Goal: Use online tool/utility: Utilize a website feature to perform a specific function

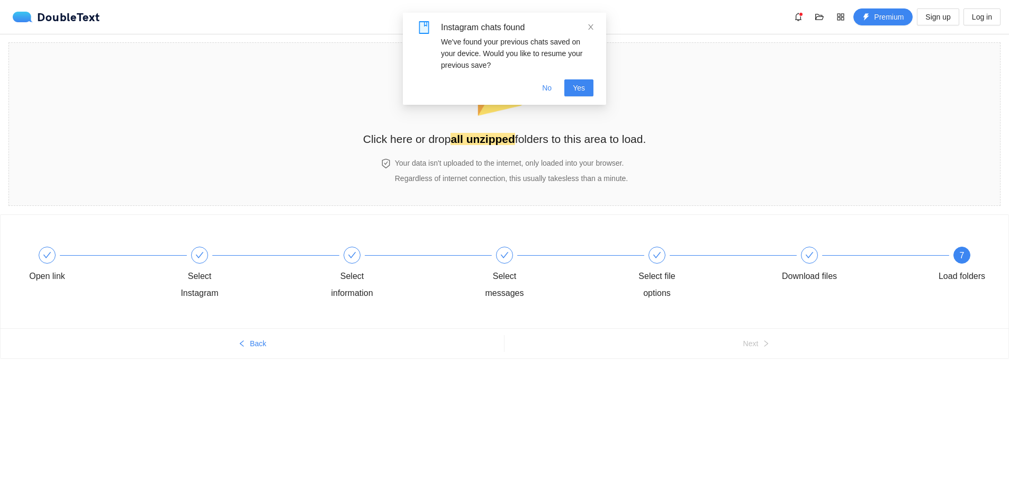
click at [578, 84] on span "Yes" at bounding box center [579, 88] width 12 height 12
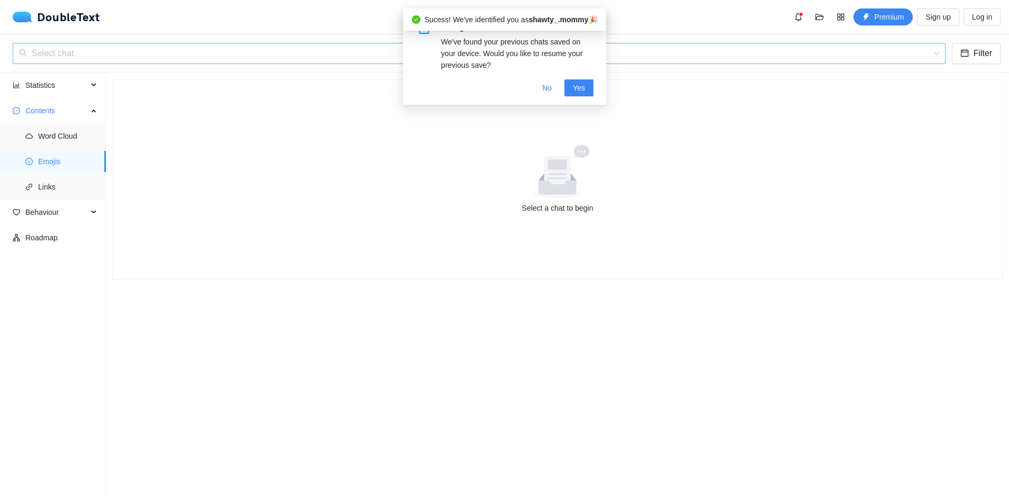
click at [182, 58] on input "search" at bounding box center [475, 53] width 913 height 20
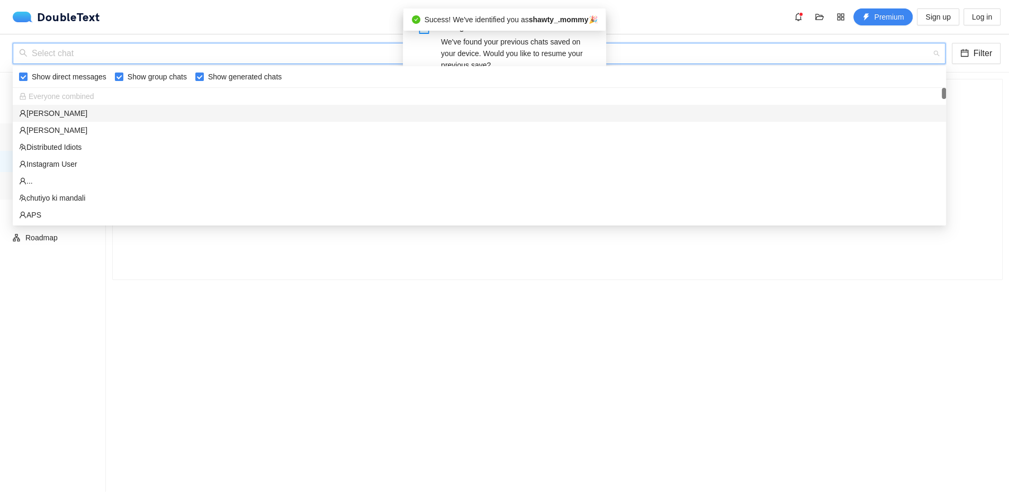
click at [56, 128] on div "[PERSON_NAME]" at bounding box center [479, 130] width 921 height 12
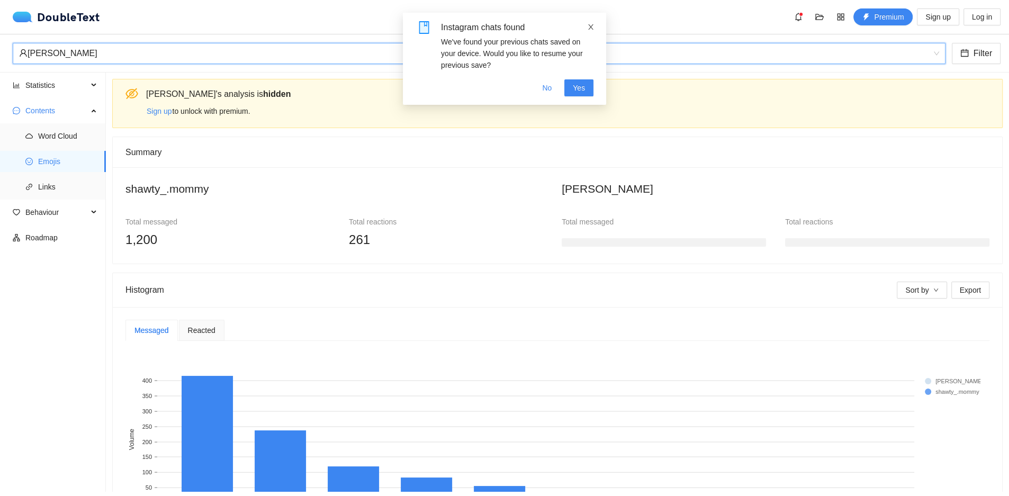
click at [593, 29] on icon "close" at bounding box center [590, 26] width 7 height 7
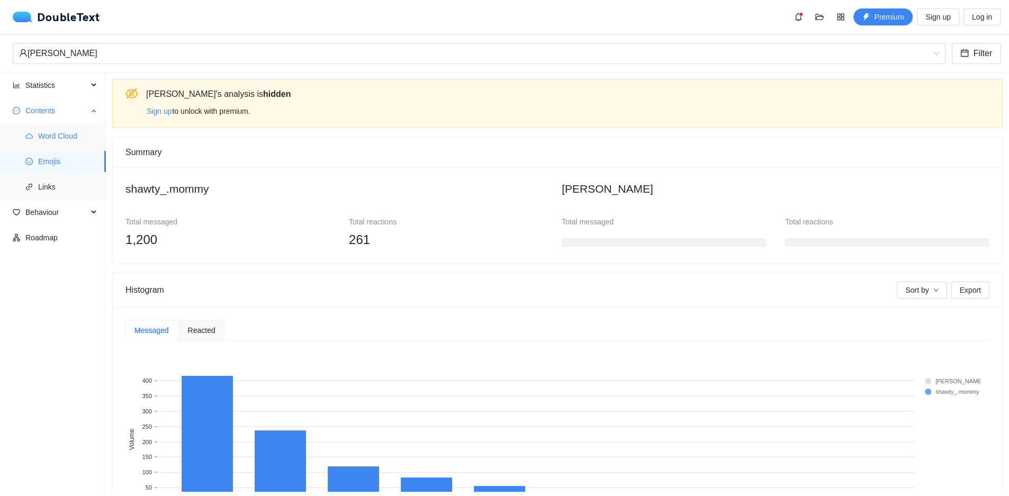
click at [66, 129] on span "Word Cloud" at bounding box center [67, 135] width 59 height 21
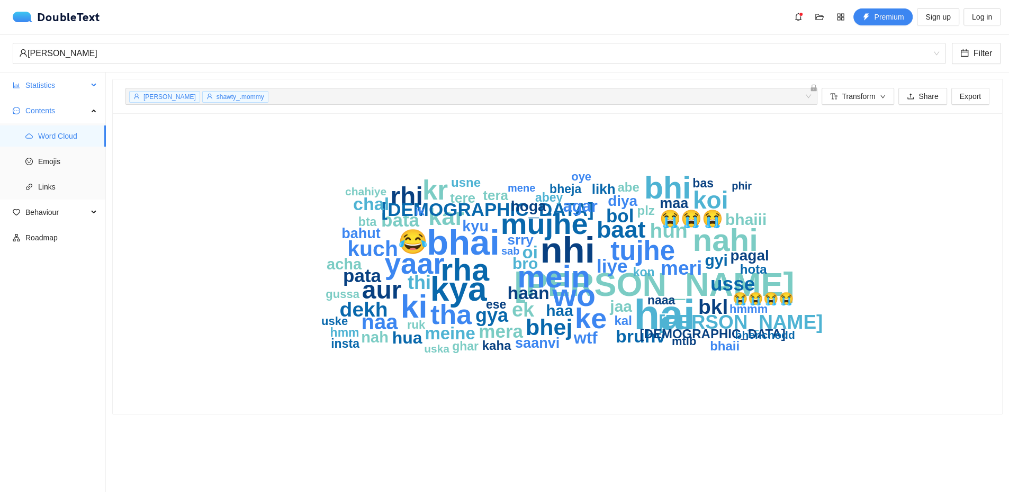
click at [56, 79] on span "Statistics" at bounding box center [56, 85] width 62 height 21
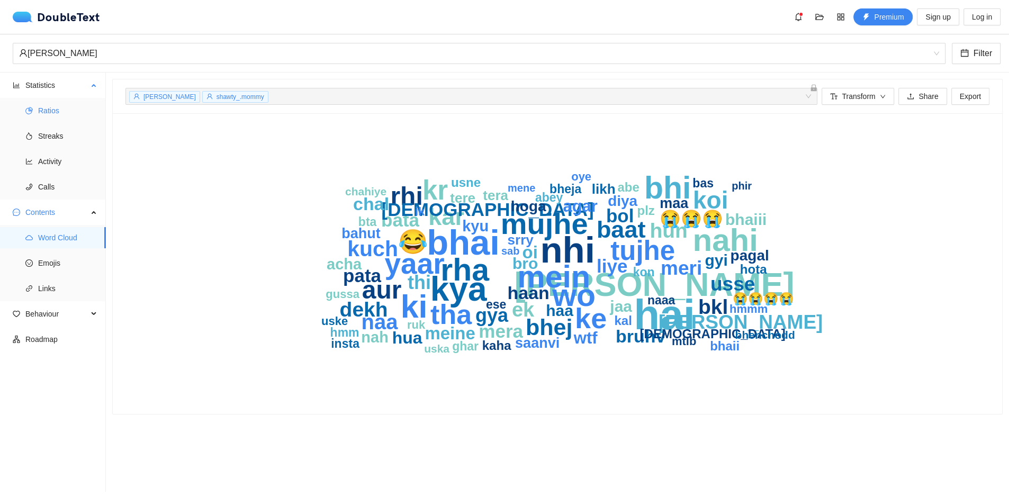
click at [53, 107] on span "Ratios" at bounding box center [67, 110] width 59 height 21
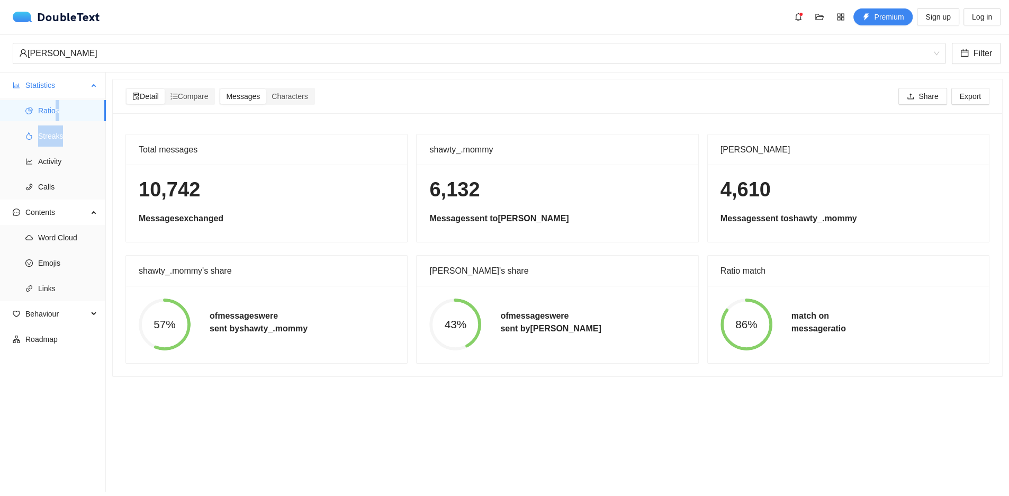
drag, startPoint x: 53, startPoint y: 107, endPoint x: 68, endPoint y: 129, distance: 25.5
click at [67, 128] on ul "Ratios Streaks Activity Calls" at bounding box center [52, 149] width 105 height 102
click at [70, 131] on span "Streaks" at bounding box center [67, 135] width 59 height 21
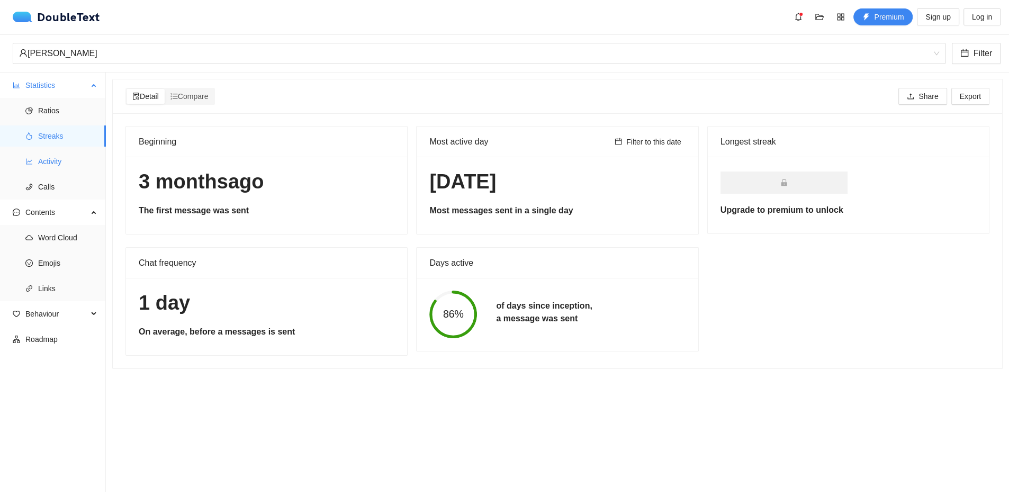
click at [55, 163] on span "Activity" at bounding box center [67, 161] width 59 height 21
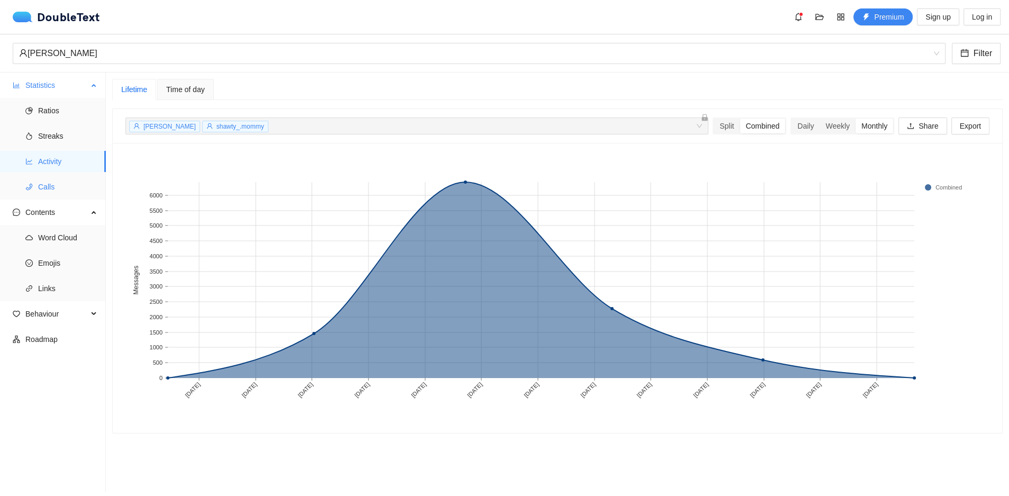
click at [52, 183] on span "Calls" at bounding box center [67, 186] width 59 height 21
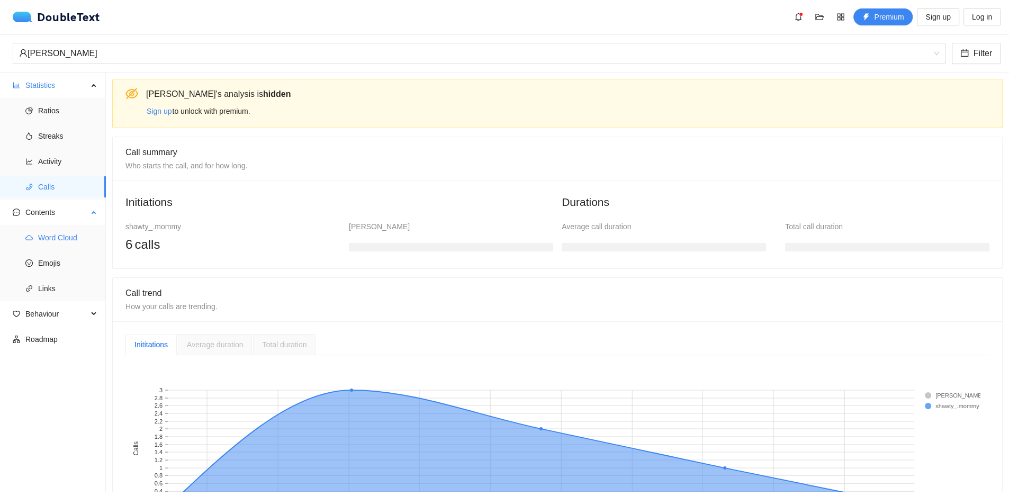
click at [28, 234] on icon "cloud" at bounding box center [28, 237] width 7 height 7
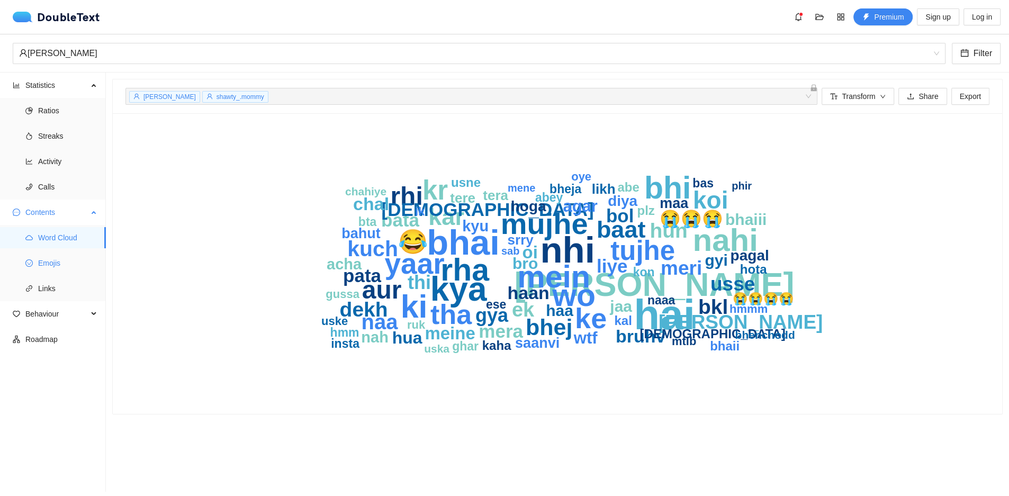
click at [47, 265] on span "Emojis" at bounding box center [67, 263] width 59 height 21
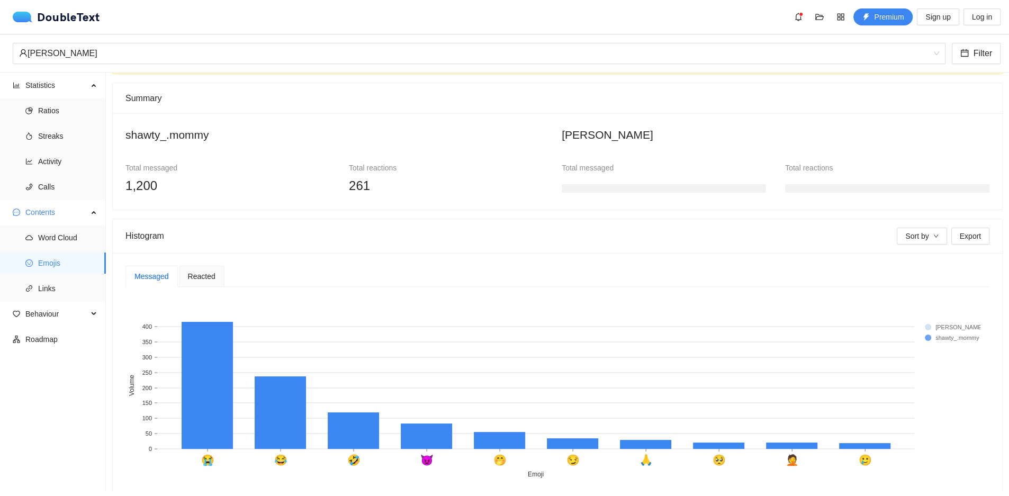
scroll to position [101, 0]
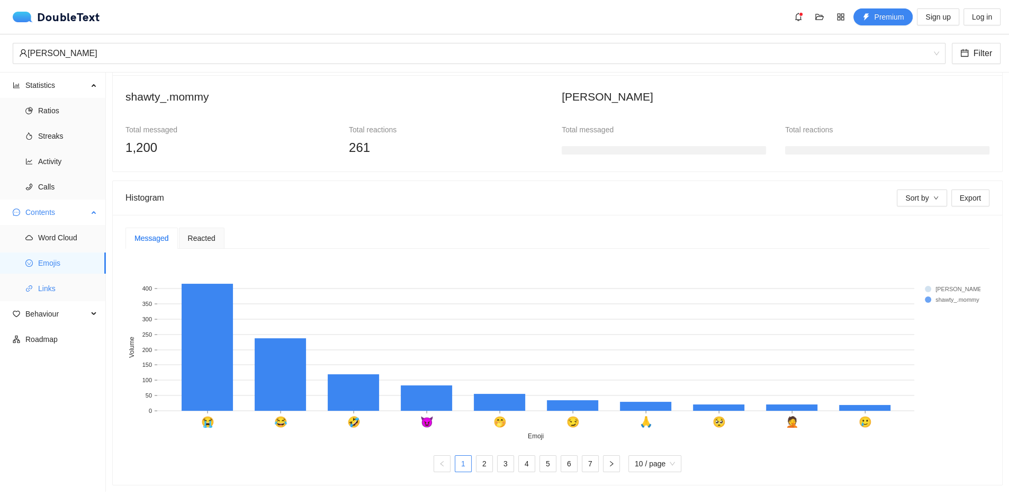
click at [48, 282] on span "Links" at bounding box center [67, 288] width 59 height 21
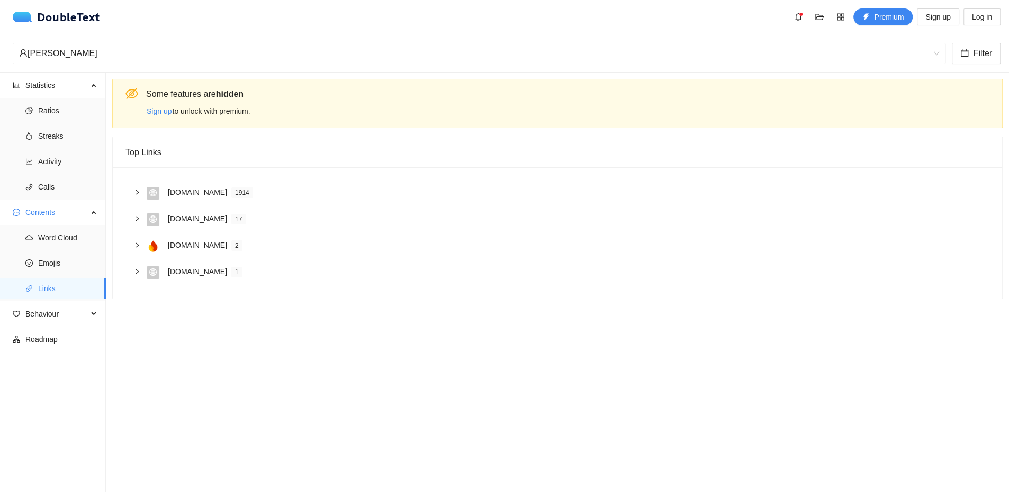
click at [142, 193] on div at bounding box center [140, 192] width 13 height 12
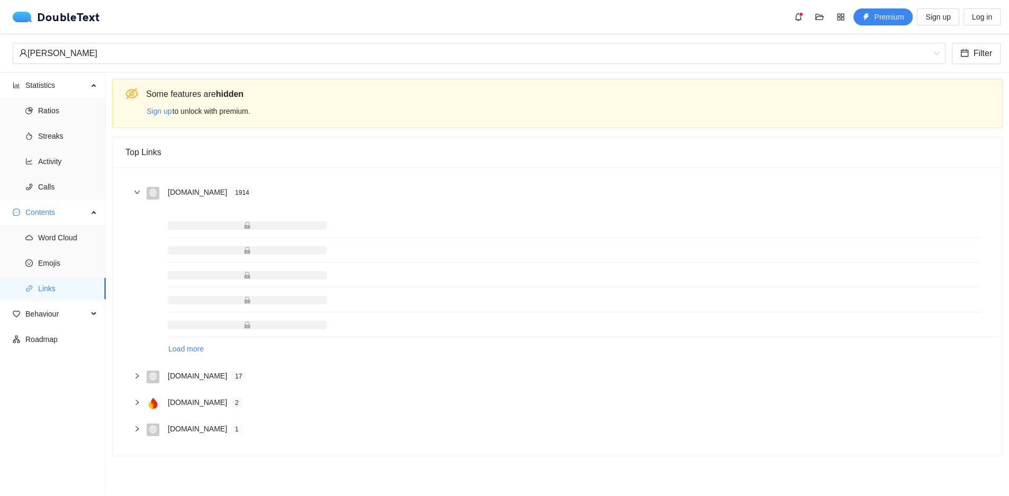
click at [142, 193] on div at bounding box center [140, 192] width 13 height 12
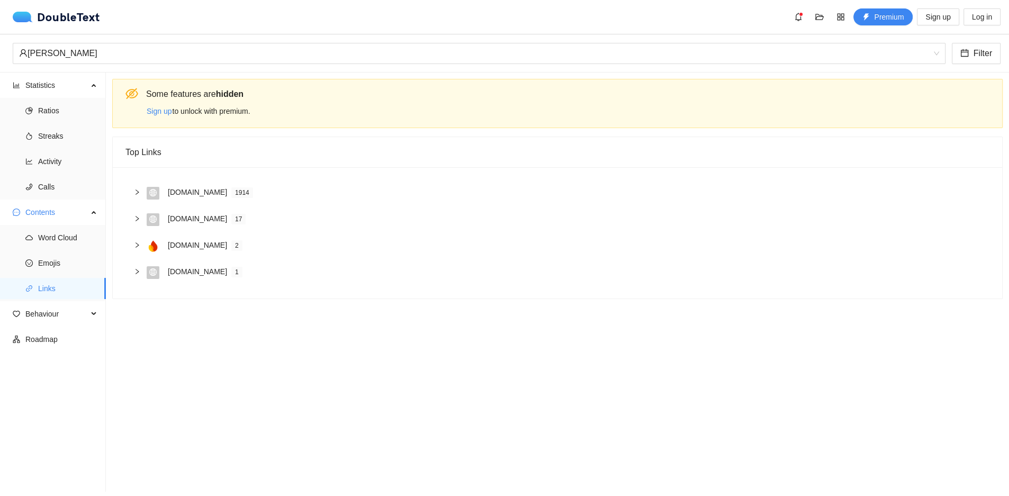
click at [141, 227] on div "[DOMAIN_NAME] 17" at bounding box center [557, 219] width 864 height 26
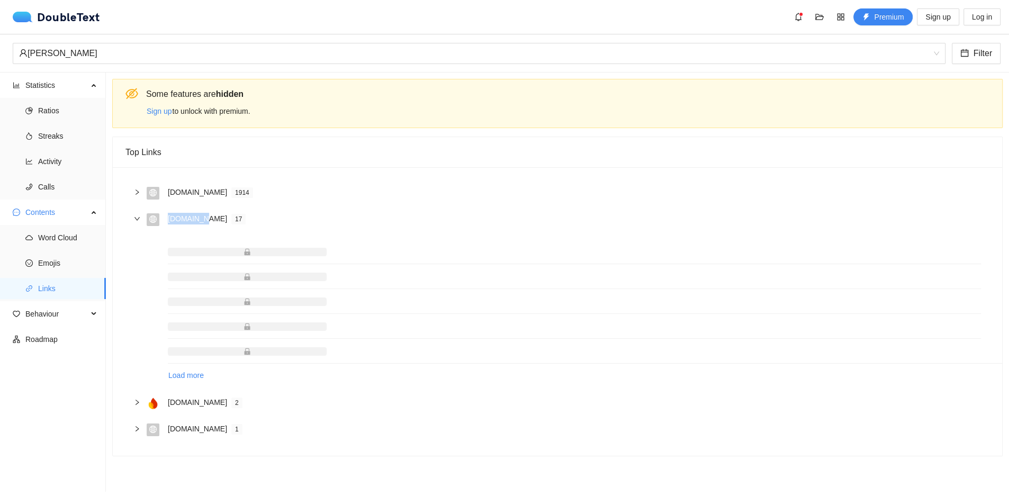
click at [141, 227] on div "[DOMAIN_NAME] 17" at bounding box center [557, 219] width 864 height 26
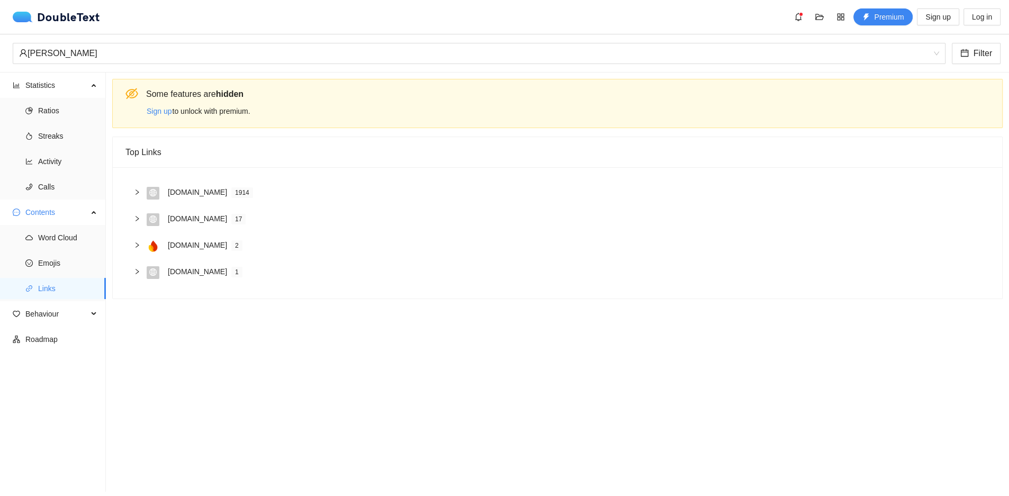
click at [140, 240] on div at bounding box center [140, 245] width 13 height 12
click at [140, 247] on div at bounding box center [140, 245] width 13 height 12
click at [70, 311] on span "Behaviour" at bounding box center [56, 313] width 62 height 21
click at [57, 339] on span "Engagement" at bounding box center [67, 339] width 59 height 21
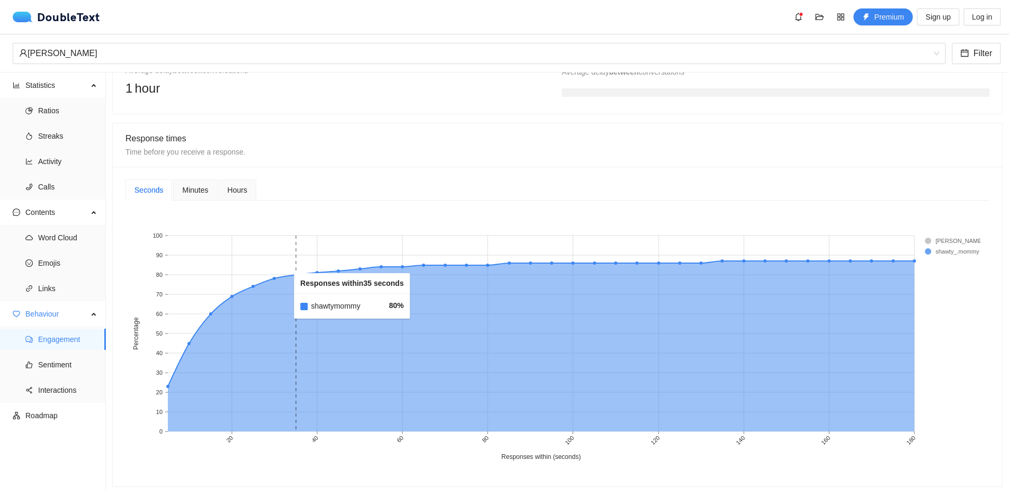
scroll to position [353, 0]
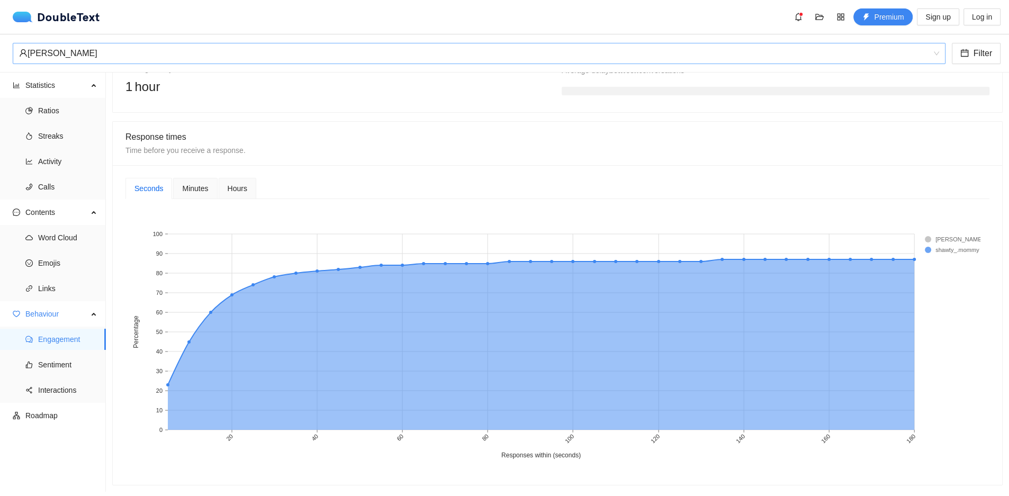
click at [120, 50] on div "[PERSON_NAME]" at bounding box center [474, 53] width 911 height 20
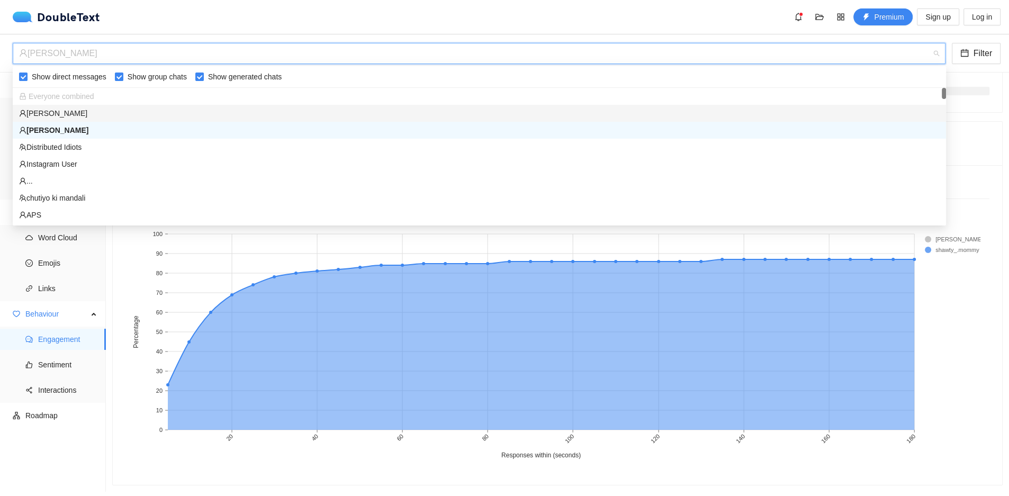
click at [97, 112] on div "[PERSON_NAME]" at bounding box center [479, 113] width 921 height 12
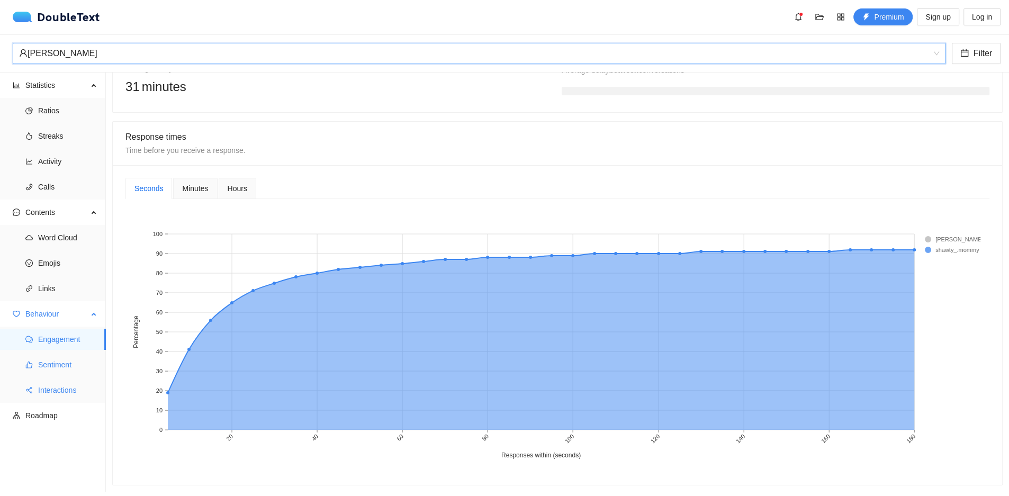
click at [14, 369] on li "Sentiment" at bounding box center [53, 364] width 106 height 21
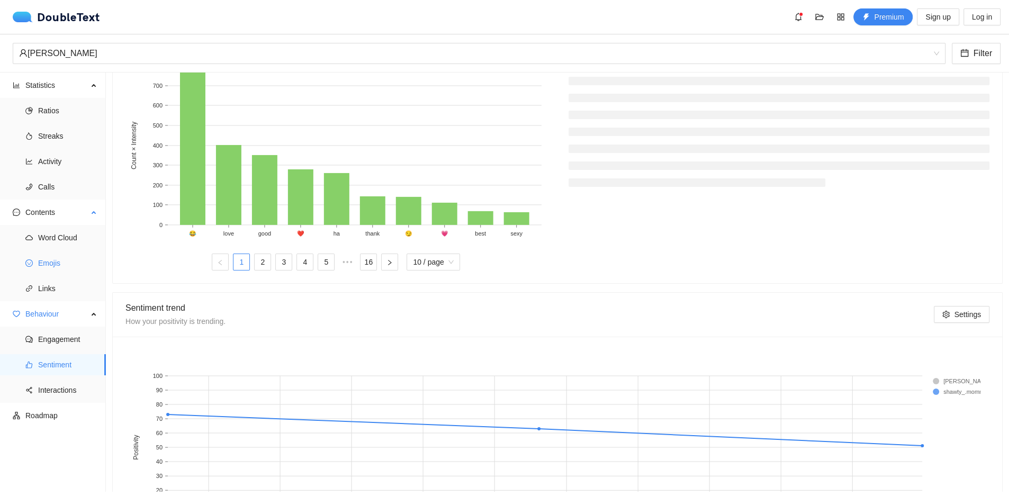
click at [56, 254] on span "Emojis" at bounding box center [67, 263] width 59 height 21
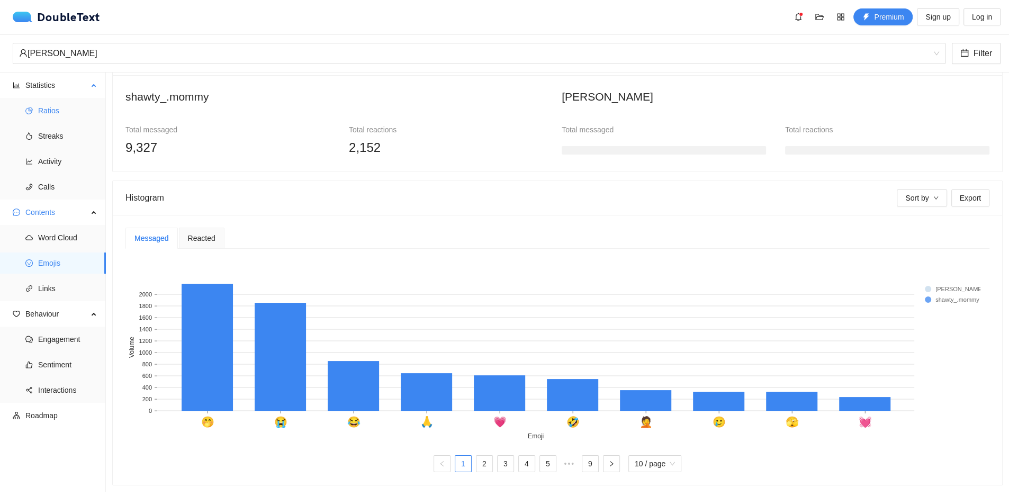
click at [75, 100] on span "Ratios" at bounding box center [67, 110] width 59 height 21
